Goal: Transaction & Acquisition: Purchase product/service

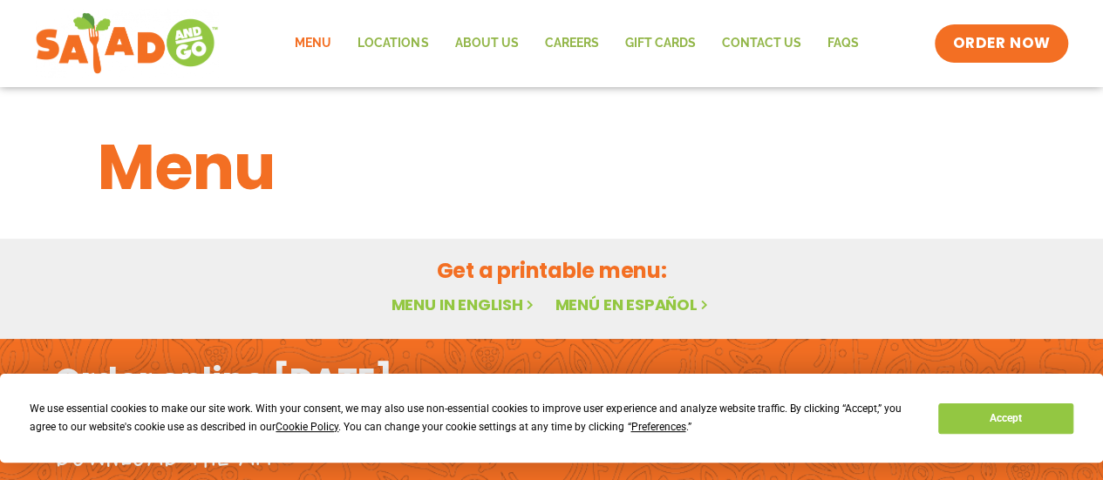
click at [489, 299] on link "Menu in English" at bounding box center [464, 305] width 146 height 22
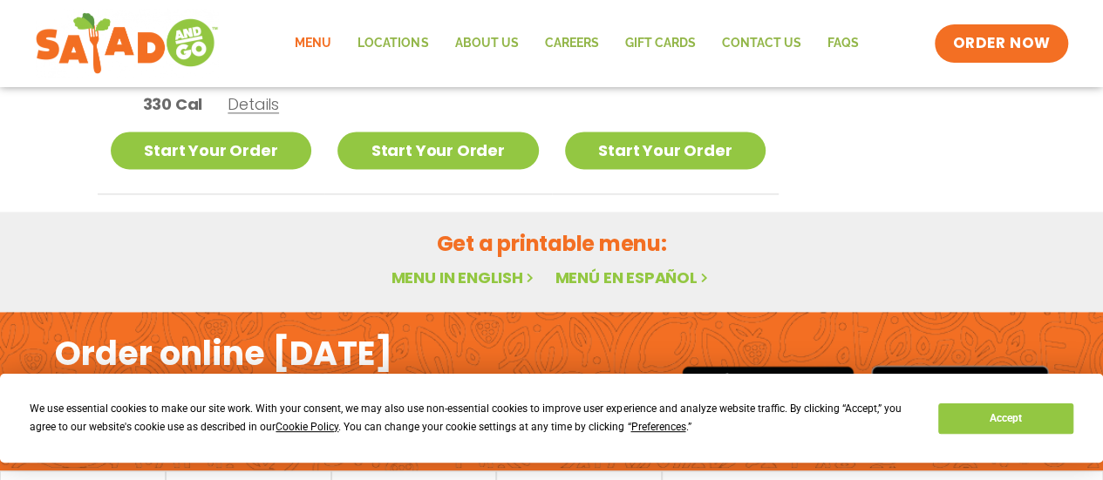
scroll to position [1247, 0]
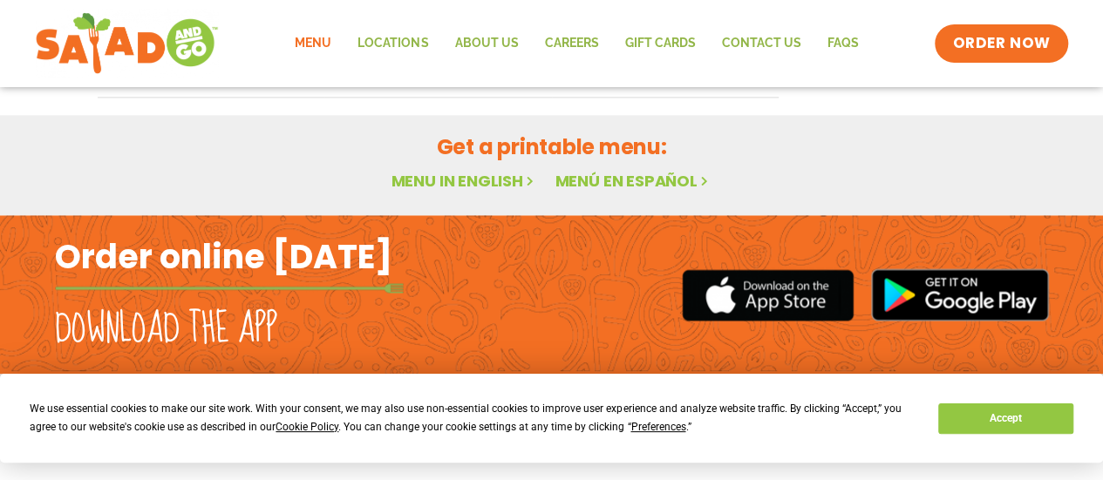
click at [468, 180] on link "Menu in English" at bounding box center [464, 181] width 146 height 22
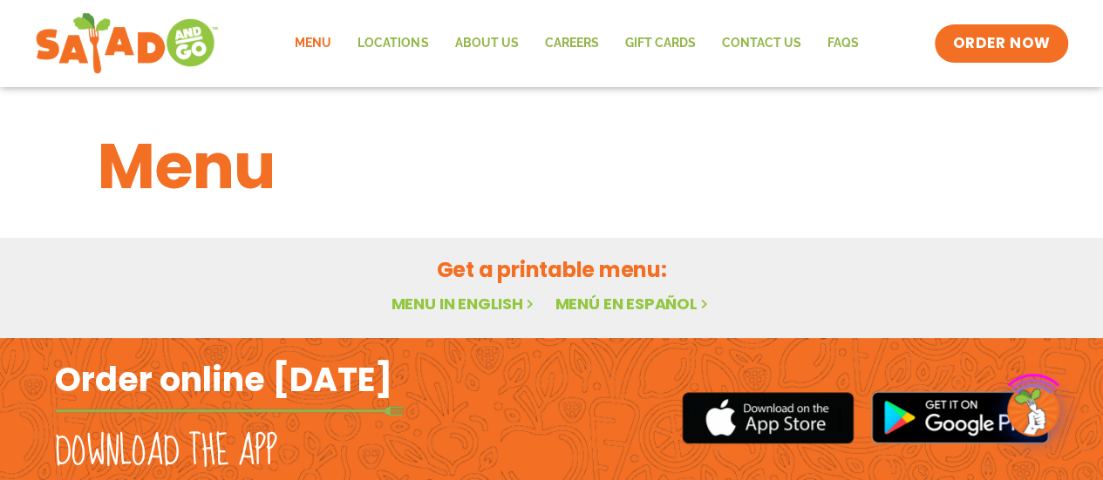
scroll to position [125, 0]
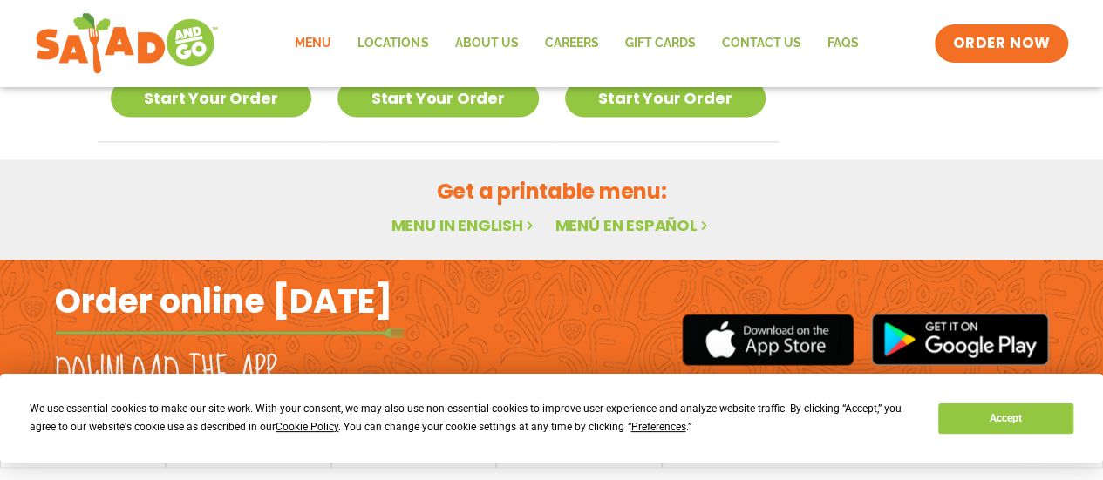
scroll to position [1220, 0]
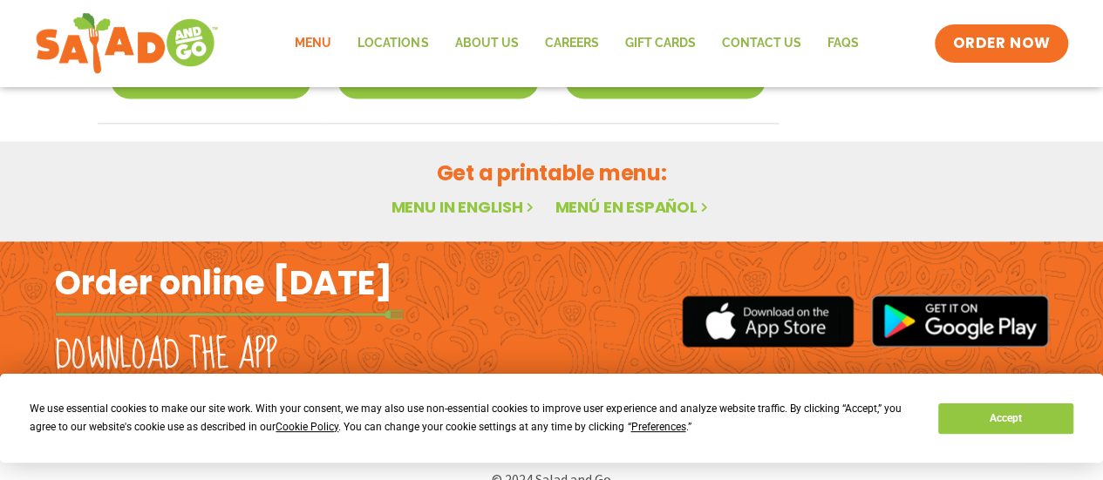
click at [460, 203] on link "Menu in English" at bounding box center [464, 207] width 146 height 22
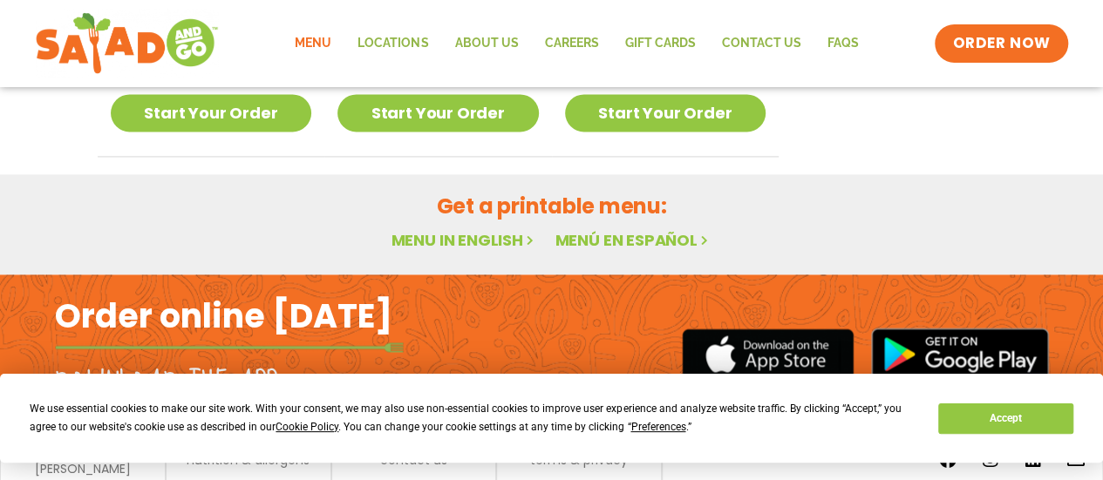
scroll to position [1159, 0]
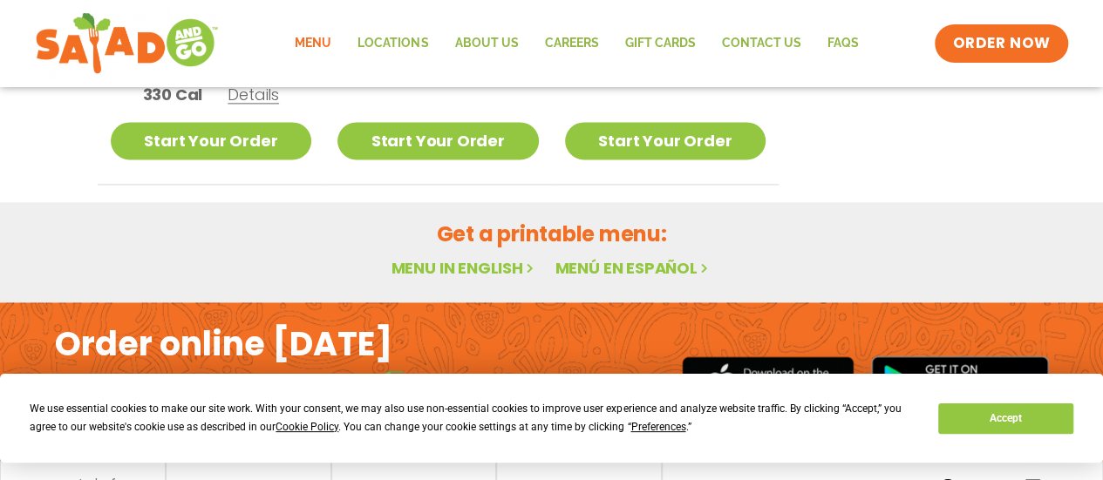
click at [450, 262] on link "Menu in English" at bounding box center [464, 268] width 146 height 22
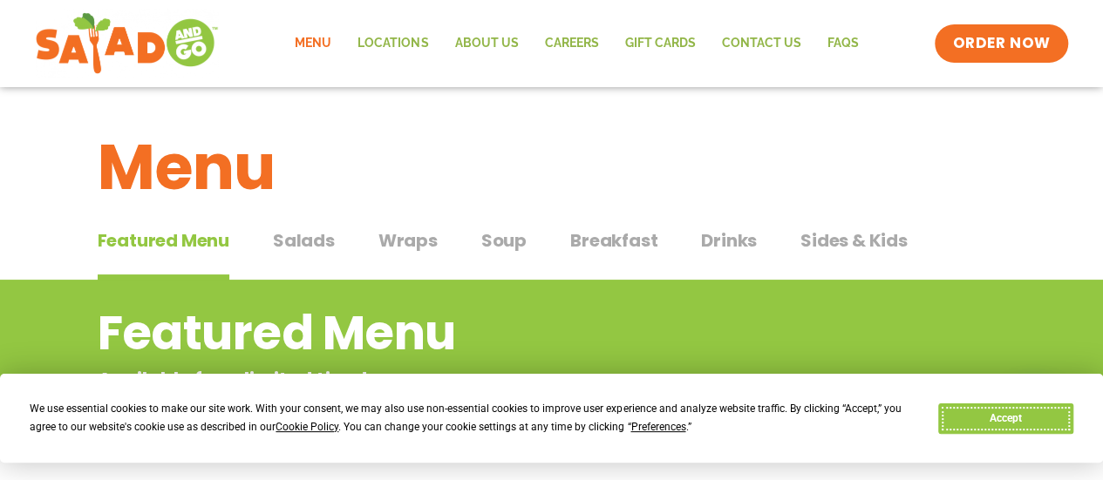
click at [992, 414] on button "Accept" at bounding box center [1005, 419] width 134 height 31
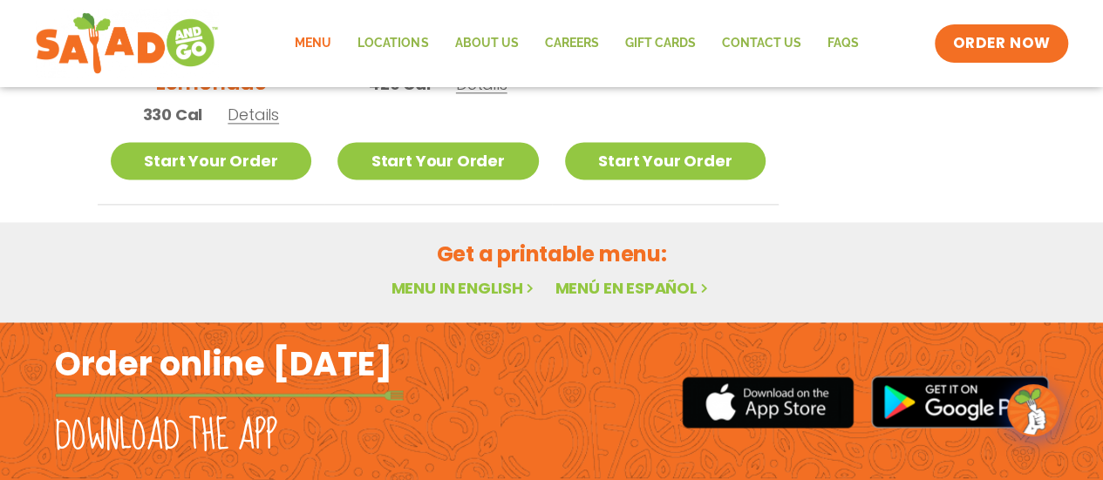
scroll to position [1247, 0]
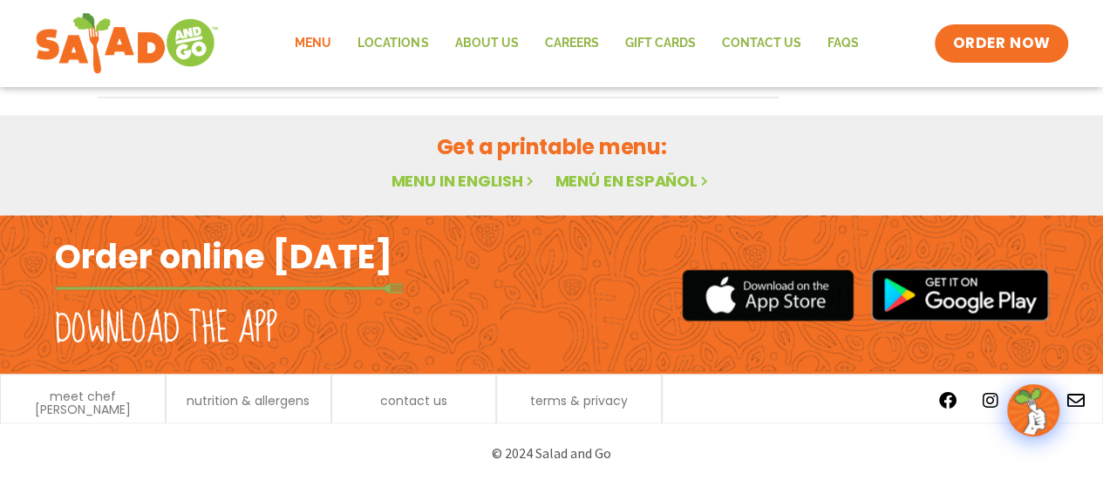
click at [464, 173] on link "Menu in English" at bounding box center [464, 181] width 146 height 22
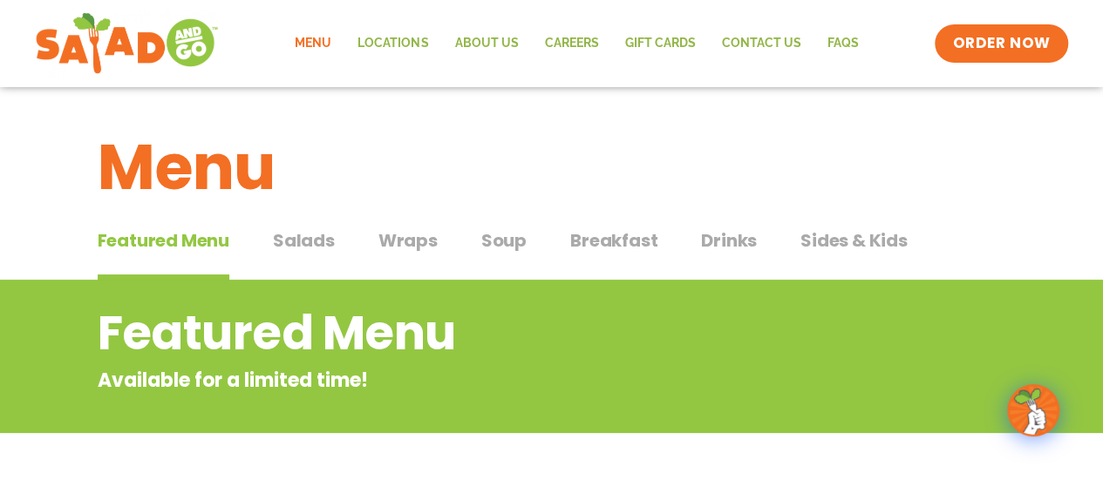
click at [446, 187] on h1 "Menu" at bounding box center [552, 167] width 908 height 94
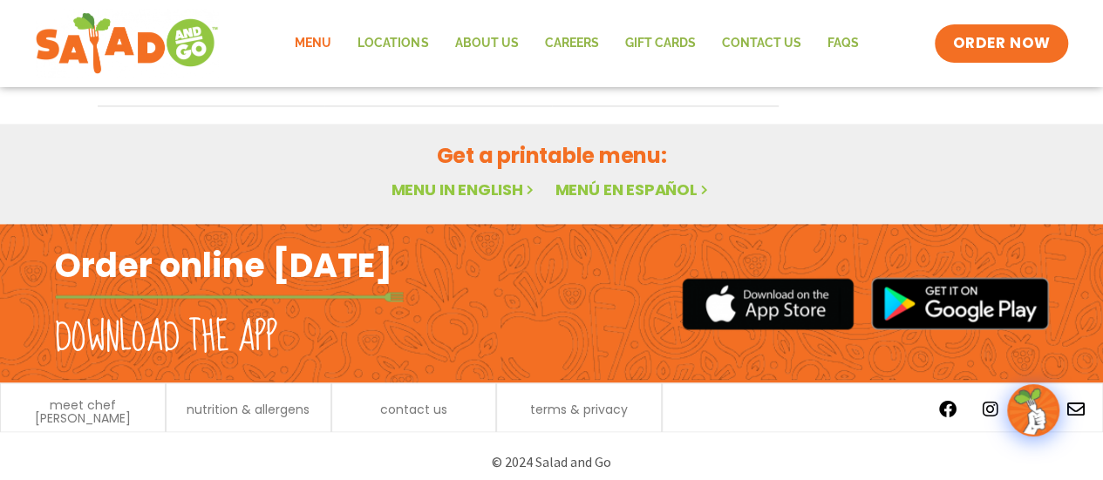
scroll to position [1247, 0]
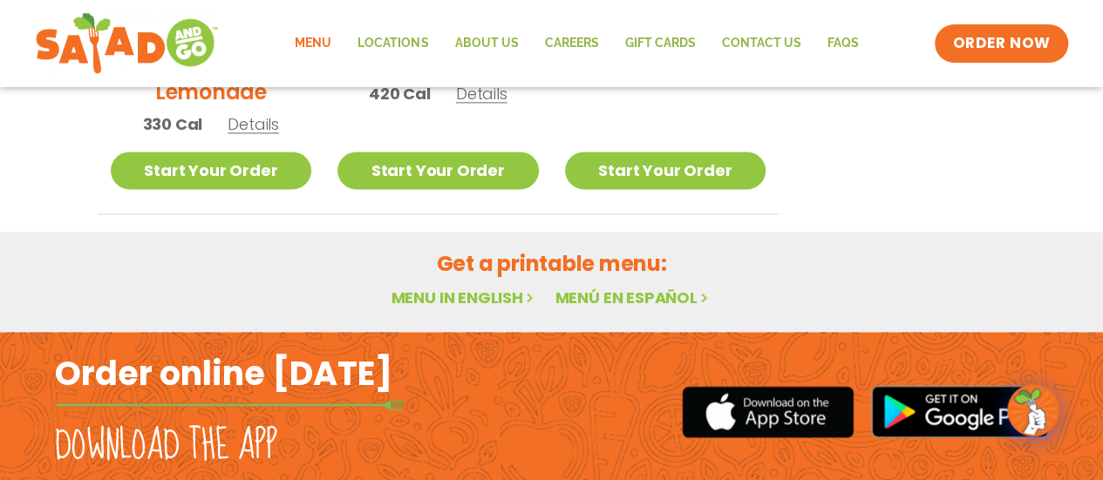
scroll to position [1133, 0]
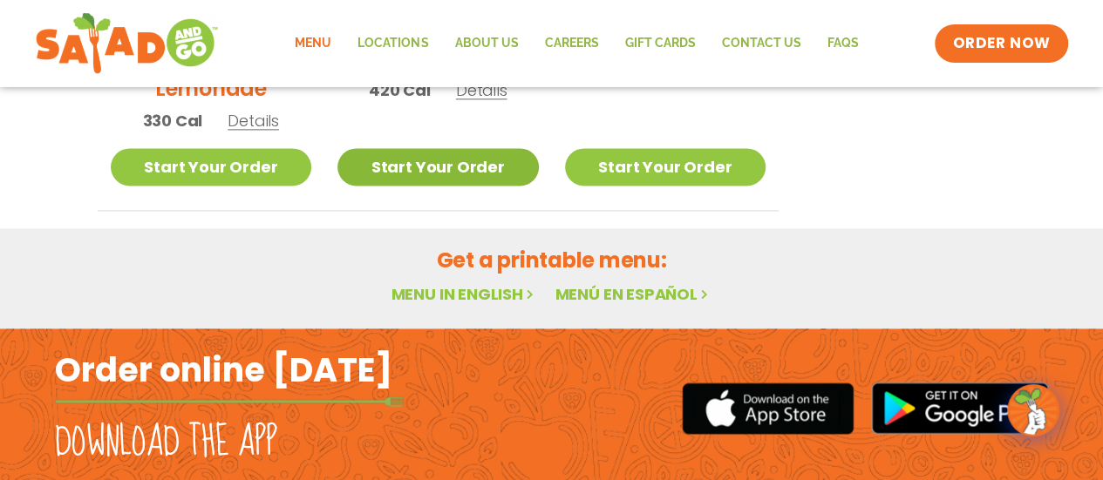
click at [434, 162] on link "Start Your Order" at bounding box center [437, 166] width 201 height 37
